Goal: Task Accomplishment & Management: Manage account settings

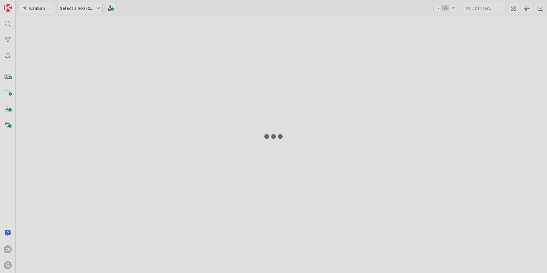
type input "[PERSON_NAME]"
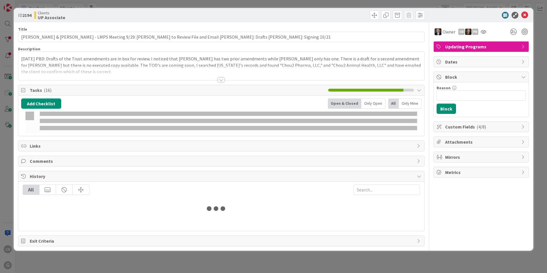
type input "[PERSON_NAME]"
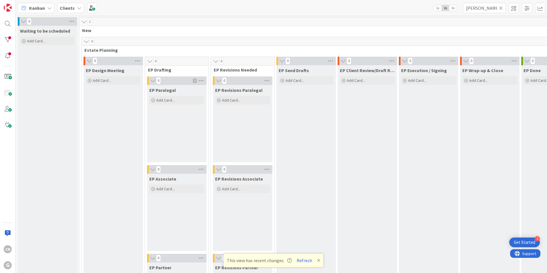
scroll to position [761, 0]
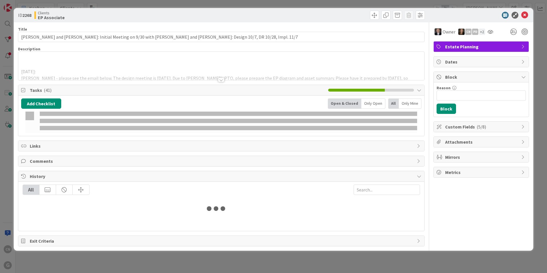
type input "[PERSON_NAME]"
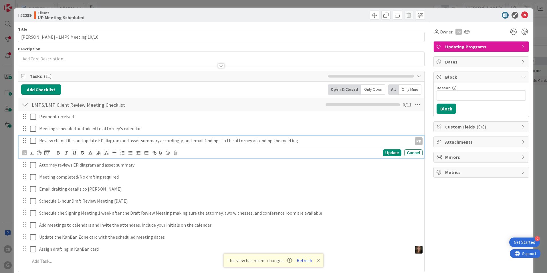
scroll to position [801, 0]
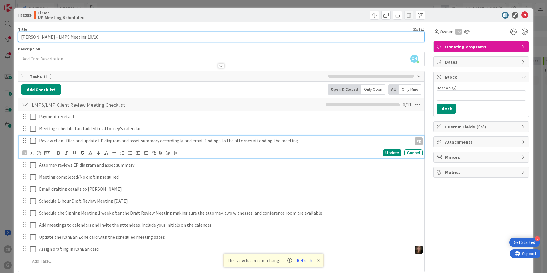
drag, startPoint x: 104, startPoint y: 40, endPoint x: 87, endPoint y: 37, distance: 17.0
click at [87, 37] on input "Gordon, Sylvia - LMPS Meeting 10/10" at bounding box center [221, 37] width 406 height 10
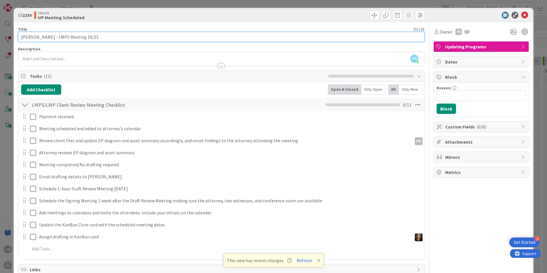
type input "Gordon, Sylvia - LMPS Meeting 10/23"
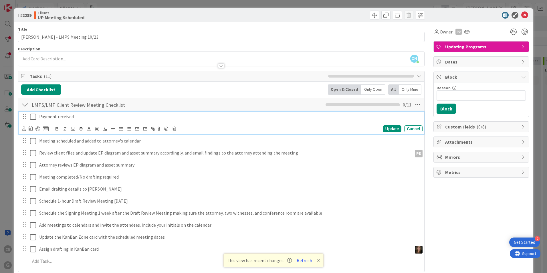
click at [32, 117] on icon at bounding box center [33, 116] width 6 height 7
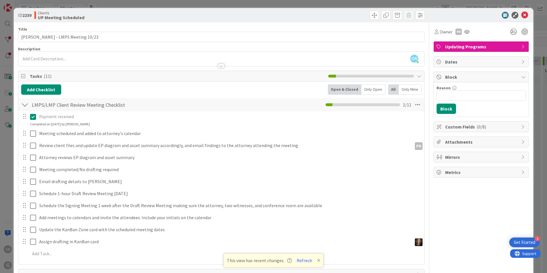
click at [34, 120] on icon at bounding box center [33, 116] width 6 height 7
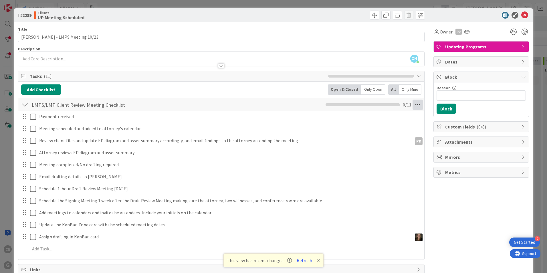
click at [414, 105] on icon at bounding box center [417, 105] width 10 height 10
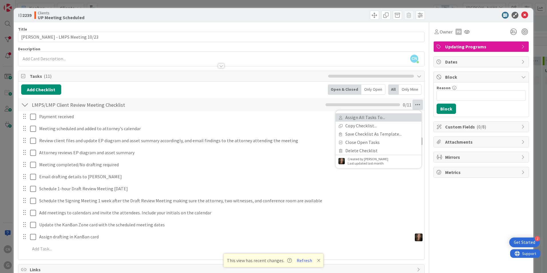
click at [365, 119] on link "Assign All Tasks To..." at bounding box center [378, 117] width 86 height 8
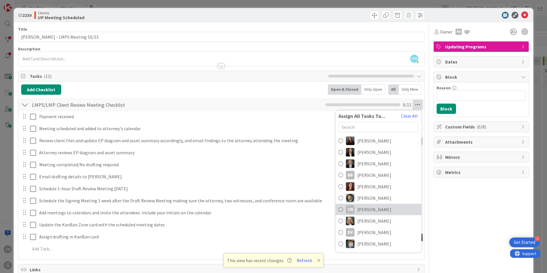
click at [357, 208] on span "Cindy Negron Vitilio" at bounding box center [374, 209] width 34 height 7
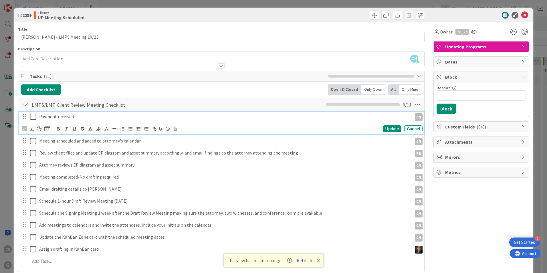
click at [32, 119] on icon at bounding box center [33, 116] width 6 height 7
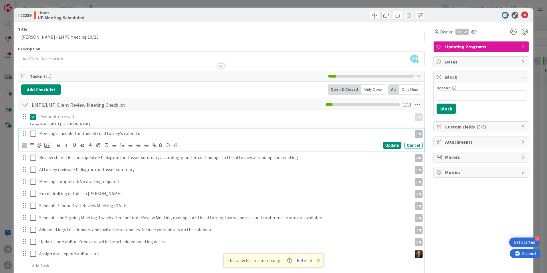
click at [32, 133] on icon at bounding box center [33, 133] width 6 height 7
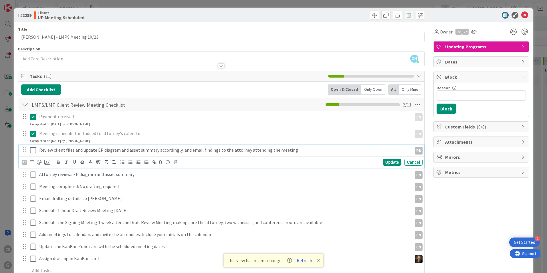
click at [181, 149] on p "Review client files and update EP diagram and asset summary accordingly, and em…" at bounding box center [224, 150] width 370 height 7
click at [31, 162] on icon at bounding box center [32, 162] width 4 height 5
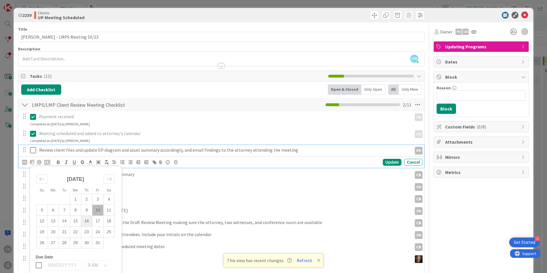
click at [88, 219] on td "16" at bounding box center [86, 221] width 11 height 11
type input "10/16/2025"
click at [387, 160] on div "Update" at bounding box center [392, 162] width 19 height 7
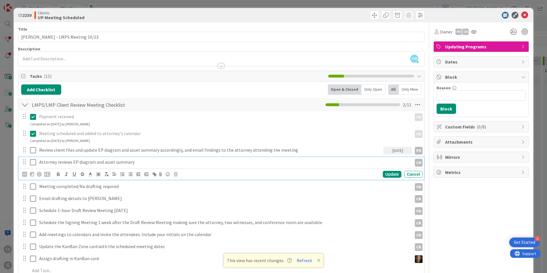
click at [51, 163] on p "Attorney reviews EP diagram and asset summary" at bounding box center [224, 162] width 370 height 7
click at [31, 174] on icon at bounding box center [32, 174] width 4 height 5
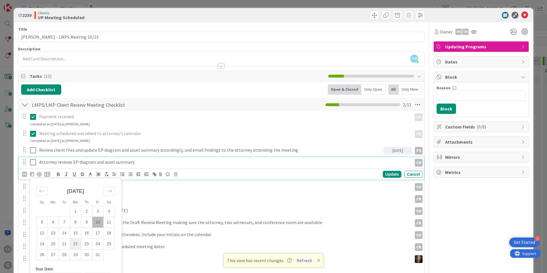
click at [77, 242] on td "22" at bounding box center [75, 244] width 11 height 11
type input "10/22/2025"
click at [389, 173] on div "Update" at bounding box center [392, 174] width 19 height 7
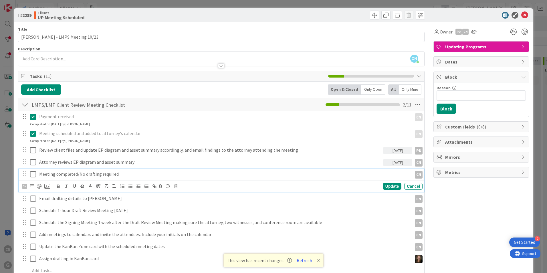
click at [88, 173] on p "Meeting completed/No drafting required" at bounding box center [224, 174] width 370 height 7
click at [31, 187] on icon at bounding box center [32, 186] width 4 height 5
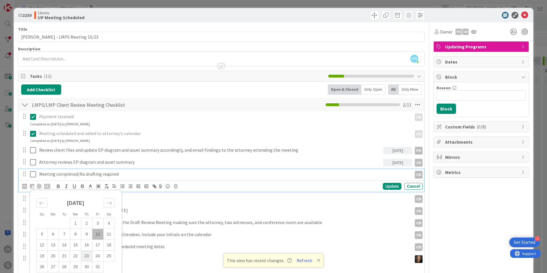
click at [87, 253] on td "23" at bounding box center [86, 256] width 11 height 11
type input "10/23/2025"
click at [388, 188] on div "Update" at bounding box center [392, 186] width 19 height 7
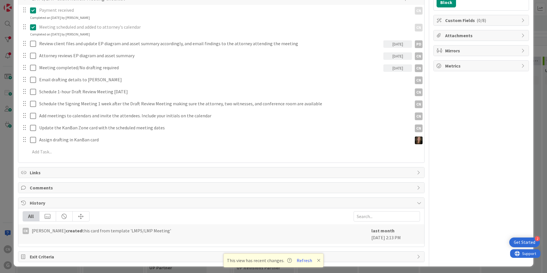
scroll to position [108, 0]
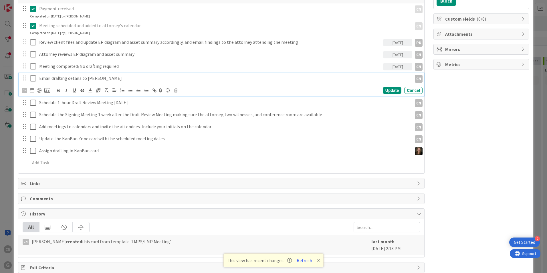
click at [54, 79] on p "Email drafting details to Shari" at bounding box center [224, 78] width 370 height 7
click at [32, 89] on icon at bounding box center [32, 89] width 4 height 5
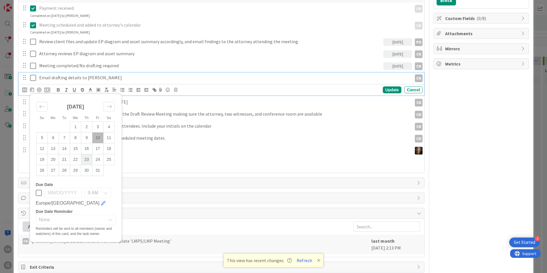
click at [88, 158] on td "23" at bounding box center [86, 159] width 11 height 11
type input "10/23/2025"
click at [389, 91] on div "Update" at bounding box center [392, 89] width 19 height 7
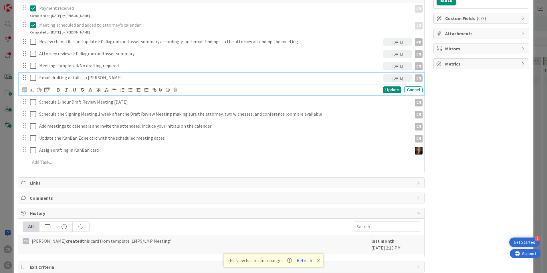
click at [39, 78] on p "Email drafting details to Shari" at bounding box center [210, 77] width 342 height 7
click at [24, 90] on div "CN" at bounding box center [24, 89] width 5 height 5
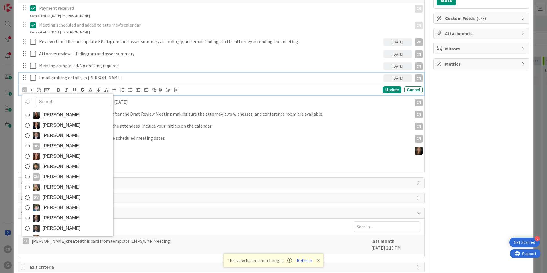
click at [56, 133] on span "Brad Galbraith" at bounding box center [62, 135] width 38 height 9
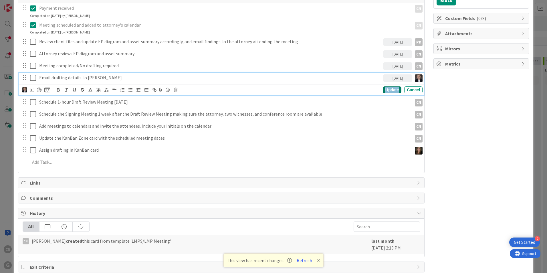
click at [386, 91] on div "Update" at bounding box center [392, 89] width 19 height 7
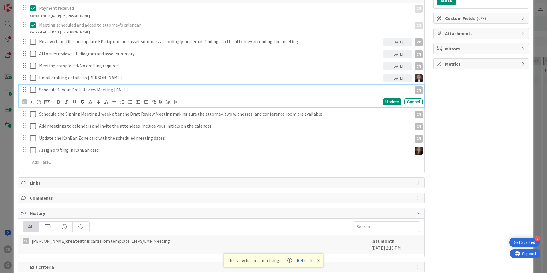
click at [53, 91] on p "Schedule 1-hour Draft Review Meeting 3 weeks later" at bounding box center [224, 89] width 370 height 7
click at [32, 102] on icon at bounding box center [32, 101] width 4 height 5
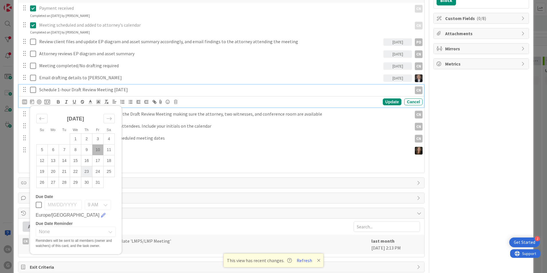
click at [87, 172] on td "23" at bounding box center [86, 171] width 11 height 11
type input "10/23/2025"
drag, startPoint x: 386, startPoint y: 100, endPoint x: 379, endPoint y: 102, distance: 6.7
click at [386, 100] on div "Update" at bounding box center [392, 101] width 19 height 7
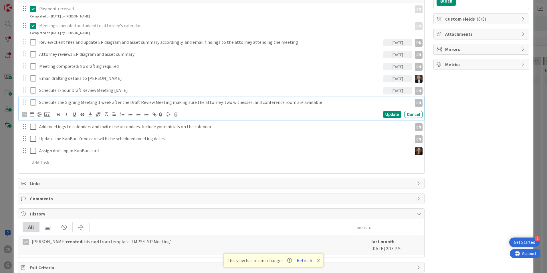
click at [159, 101] on p "Schedule the Signing Meeting 1 week after the Draft Review Meeting making sure …" at bounding box center [224, 102] width 370 height 7
click at [31, 114] on icon at bounding box center [32, 113] width 4 height 5
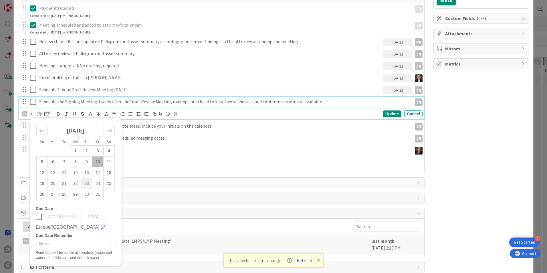
click at [86, 181] on td "23" at bounding box center [86, 183] width 11 height 11
type input "10/23/2025"
click at [386, 116] on div "Update" at bounding box center [392, 113] width 19 height 7
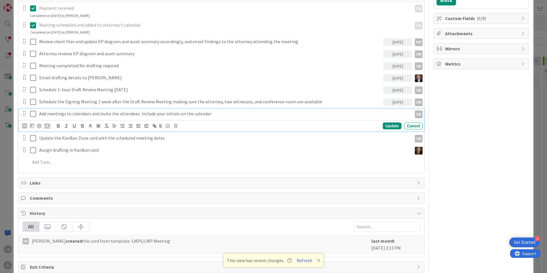
click at [84, 114] on p "Add meetings to calendars and invite the attendees. Include your initials on th…" at bounding box center [224, 113] width 370 height 7
click at [32, 126] on icon at bounding box center [32, 125] width 4 height 5
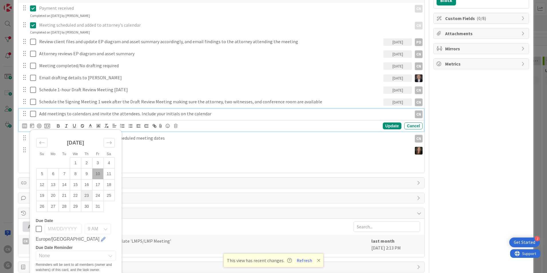
click at [89, 194] on td "23" at bounding box center [86, 195] width 11 height 11
type input "10/23/2025"
click at [386, 124] on div "Update" at bounding box center [392, 125] width 19 height 7
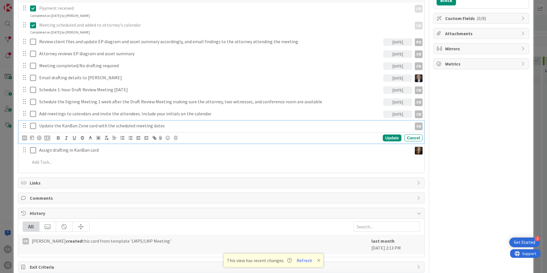
click at [65, 126] on p "Update the KanBan Zone card with the scheduled meeting dates" at bounding box center [224, 125] width 370 height 7
click at [31, 138] on icon at bounding box center [32, 137] width 4 height 5
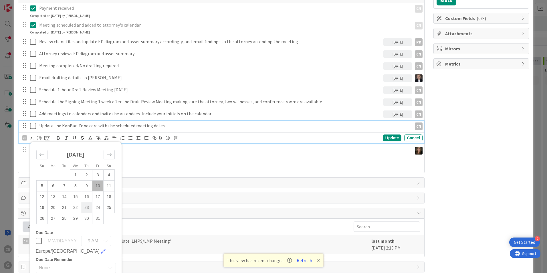
click at [88, 207] on td "23" at bounding box center [86, 207] width 11 height 11
type input "10/23/2025"
click at [387, 138] on div "Update" at bounding box center [392, 137] width 19 height 7
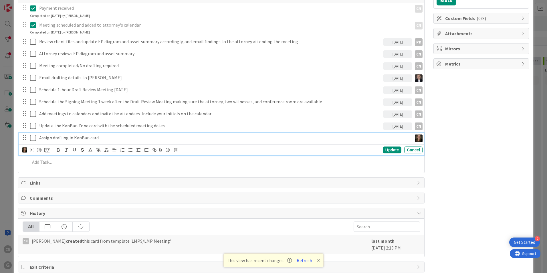
click at [90, 138] on p "Assign drafting in KanBan card" at bounding box center [224, 137] width 370 height 7
click at [32, 150] on icon at bounding box center [32, 149] width 4 height 5
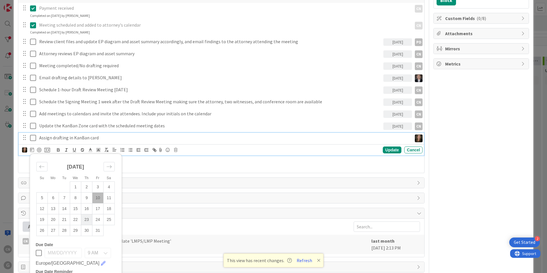
drag, startPoint x: 88, startPoint y: 221, endPoint x: 184, endPoint y: 214, distance: 96.6
click at [88, 221] on td "23" at bounding box center [86, 219] width 11 height 11
type input "10/23/2025"
click at [386, 151] on div "Update" at bounding box center [392, 149] width 19 height 7
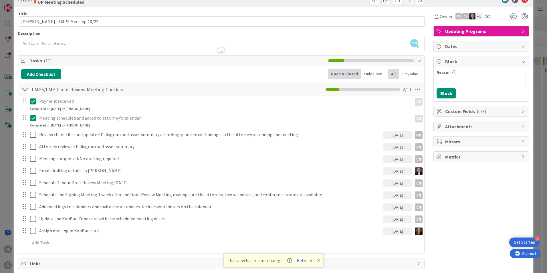
scroll to position [0, 0]
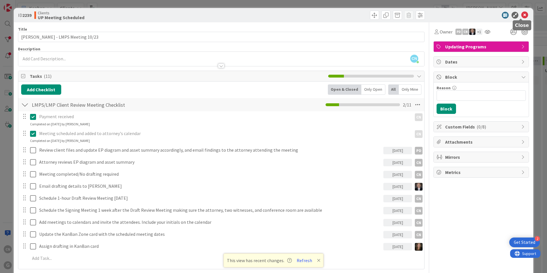
click at [521, 15] on icon at bounding box center [524, 15] width 7 height 7
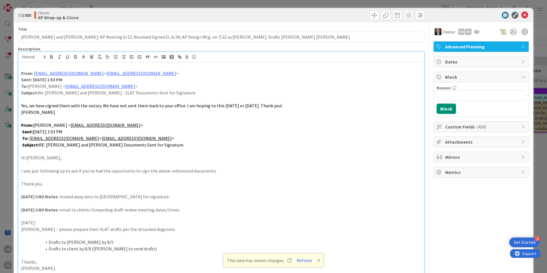
scroll to position [428, 102]
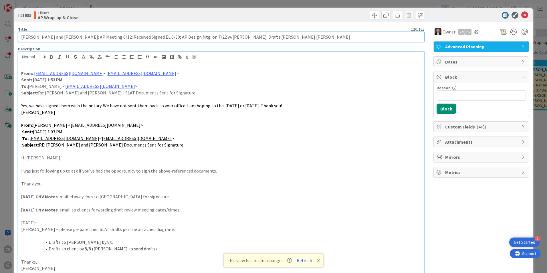
click at [233, 38] on input "Hagberg, Mark and Elizabeth: AP Meeting 6/12: Received Signed EL 6/30; AP Desig…" at bounding box center [221, 37] width 406 height 10
click at [205, 38] on input "Hagberg, Mark and Elizabeth: AP Meeting 6/12: Received Signed EL 6/30; AP Desig…" at bounding box center [221, 37] width 406 height 10
drag, startPoint x: 209, startPoint y: 38, endPoint x: 215, endPoint y: 37, distance: 6.6
click at [215, 37] on input "Hagberg, Mark and Elizabeth: AP Meeting 6/12: Received Signed EL 6/30; AP Desig…" at bounding box center [221, 37] width 406 height 10
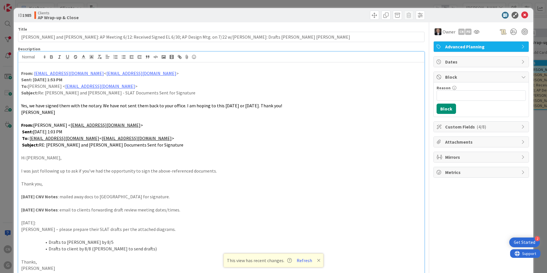
drag, startPoint x: 235, startPoint y: 164, endPoint x: 229, endPoint y: 163, distance: 6.7
click at [235, 164] on p at bounding box center [221, 164] width 400 height 7
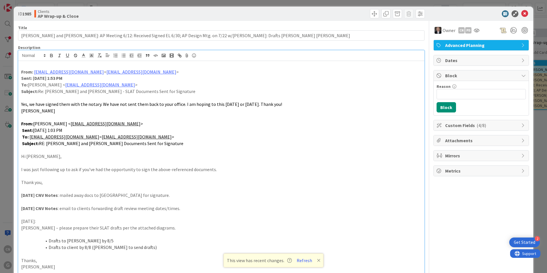
scroll to position [0, 0]
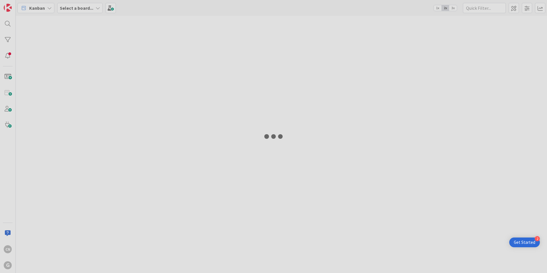
type input "[PERSON_NAME]"
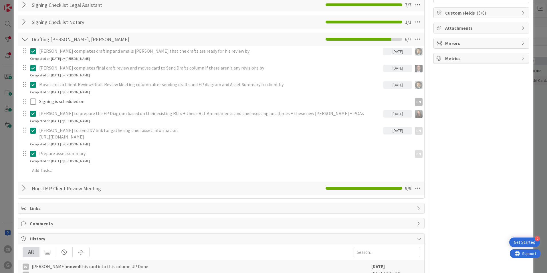
scroll to position [114, 0]
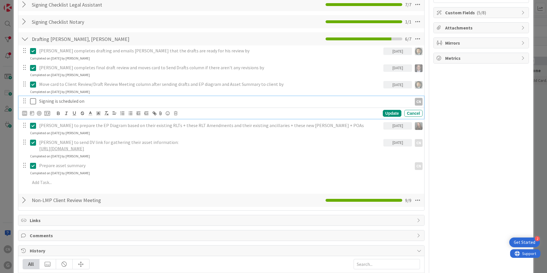
click at [91, 100] on p "Signing is scheduled on" at bounding box center [224, 101] width 370 height 7
click at [100, 101] on p "Signing is scheduled on" at bounding box center [224, 101] width 370 height 7
click at [33, 102] on icon at bounding box center [33, 101] width 6 height 7
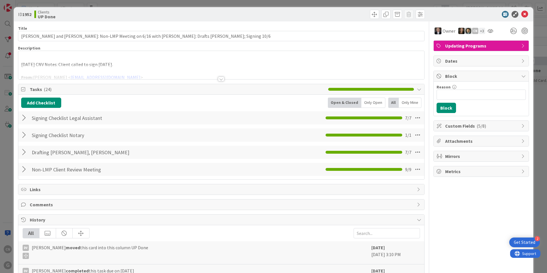
scroll to position [0, 0]
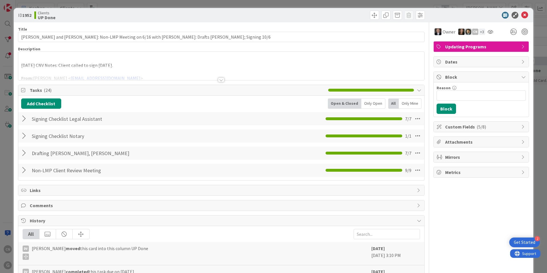
click at [23, 120] on div at bounding box center [24, 119] width 7 height 10
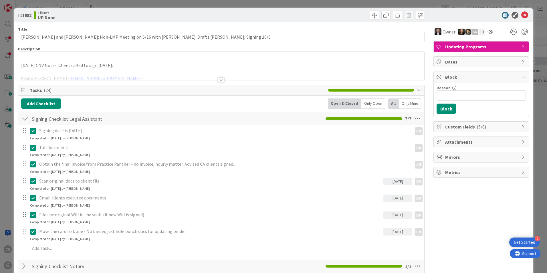
click at [135, 66] on div at bounding box center [221, 72] width 406 height 15
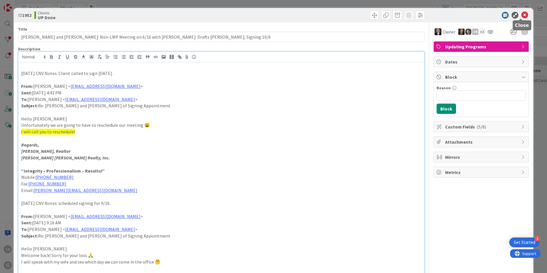
click at [521, 16] on icon at bounding box center [524, 15] width 7 height 7
